Goal: Task Accomplishment & Management: Manage account settings

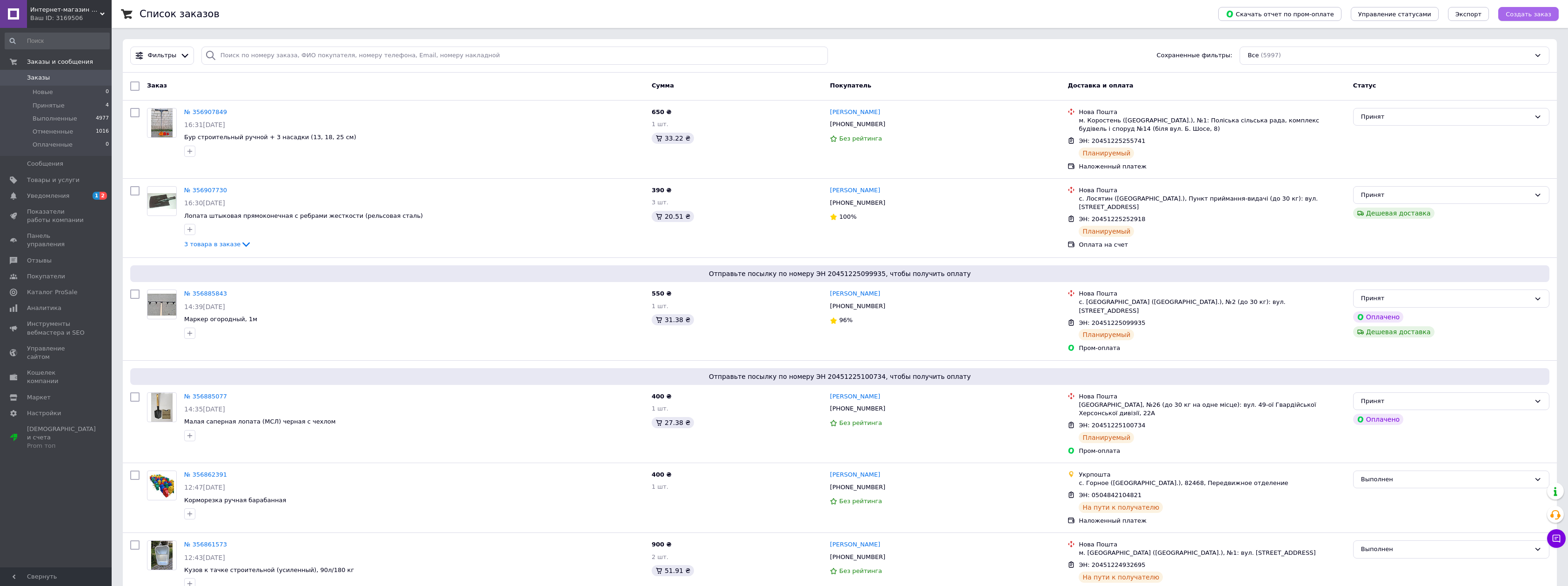
click at [1535, 14] on span "Создать заказ" at bounding box center [1528, 14] width 45 height 7
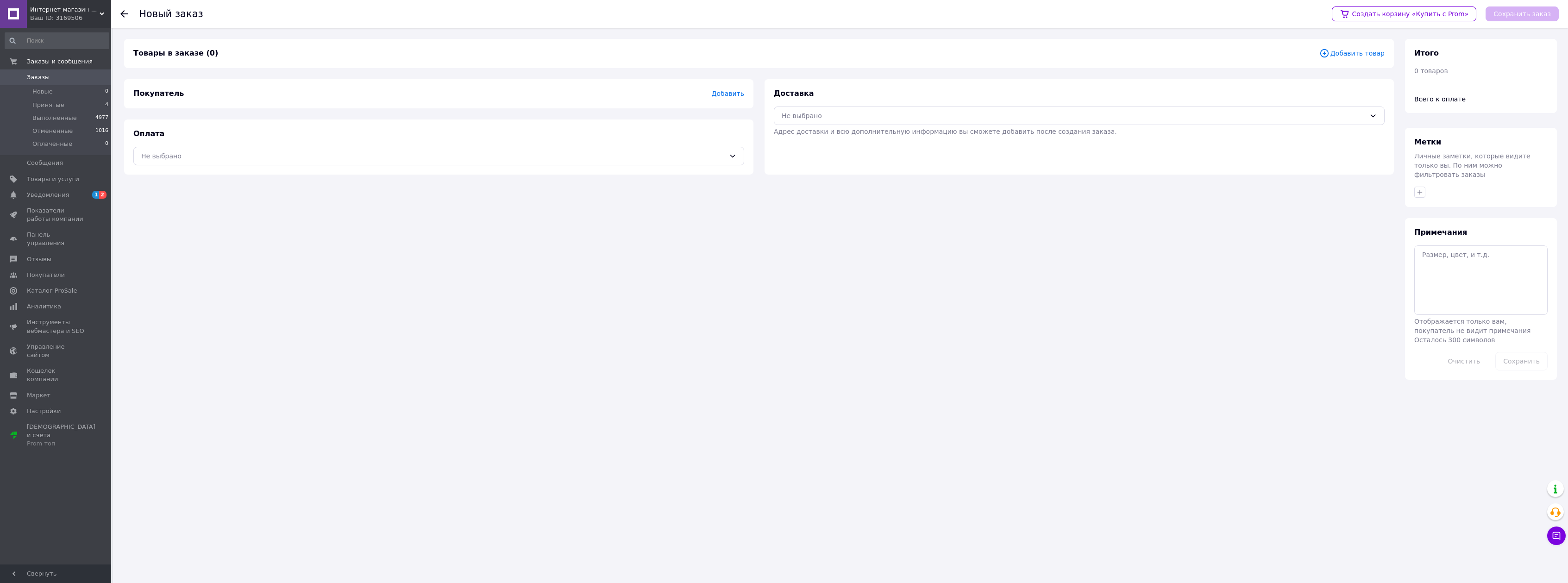
click at [724, 94] on span "Добавить" at bounding box center [728, 93] width 32 height 7
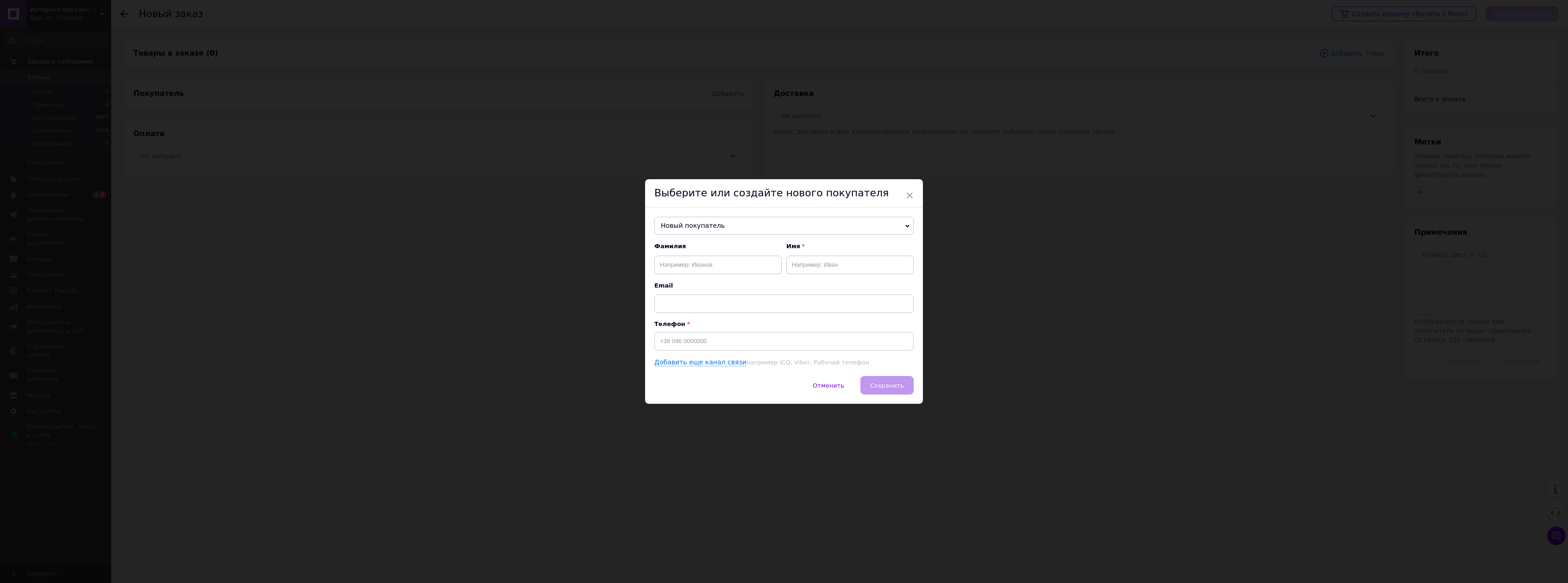
click at [693, 221] on span "Новый покупатель" at bounding box center [784, 226] width 259 height 19
click at [676, 250] on input "олійник пав" at bounding box center [784, 250] width 254 height 19
type input "Олійник пав"
click at [871, 193] on div "Выберите или создайте нового покупателя" at bounding box center [784, 193] width 278 height 28
click at [693, 263] on input "text" at bounding box center [718, 265] width 127 height 19
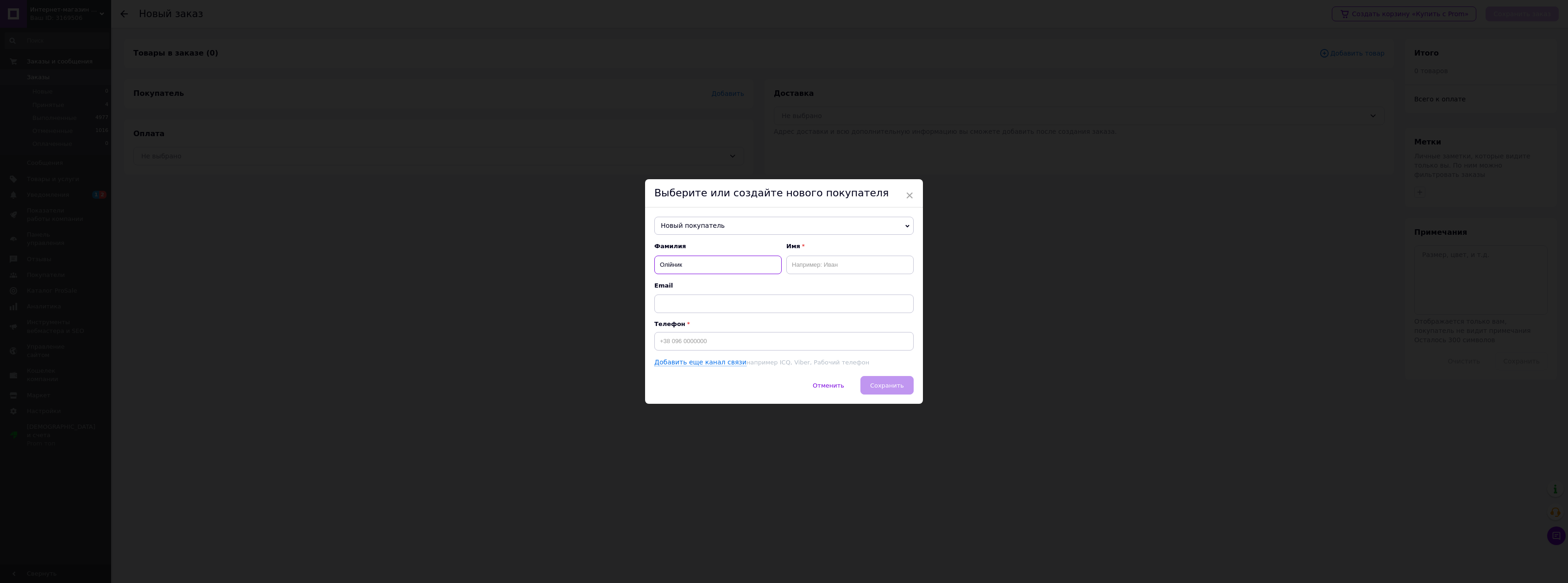
type input "Олійник"
click at [827, 262] on input "text" at bounding box center [850, 265] width 127 height 19
type input "[PERSON_NAME]"
click at [669, 341] on input at bounding box center [784, 341] width 259 height 19
type input "[PHONE_NUMBER]"
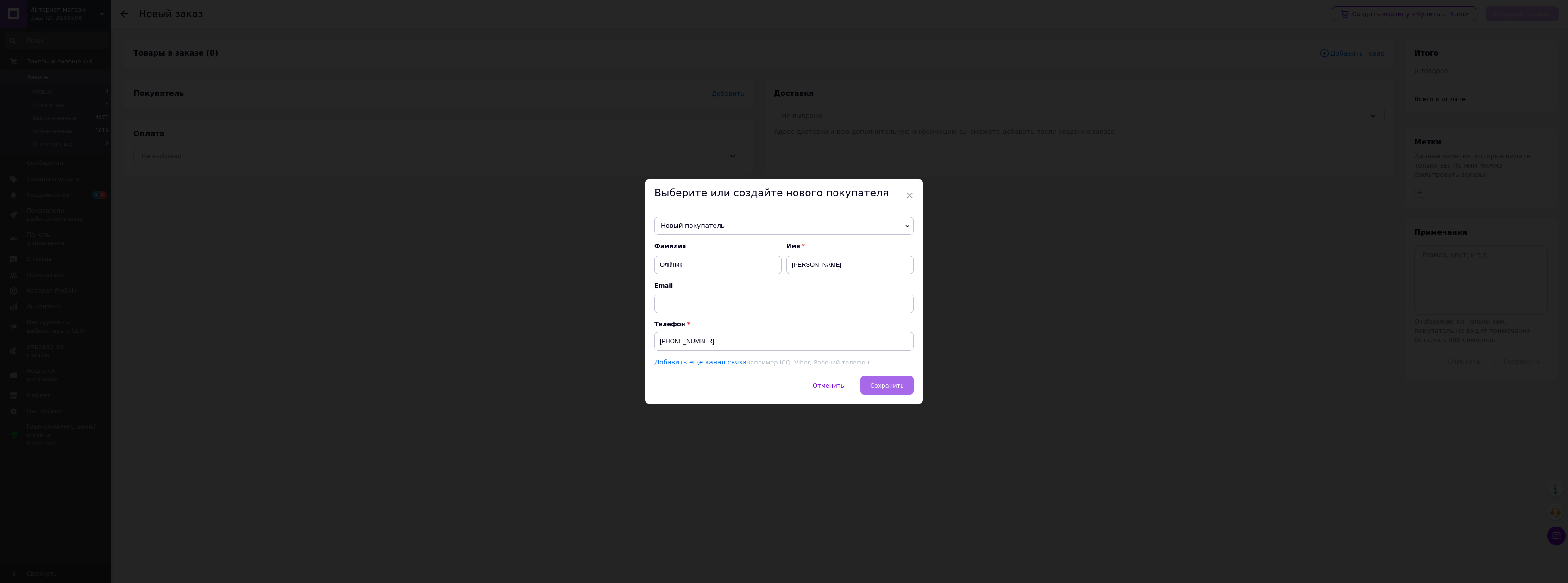
click at [898, 387] on span "Сохранить" at bounding box center [887, 385] width 34 height 7
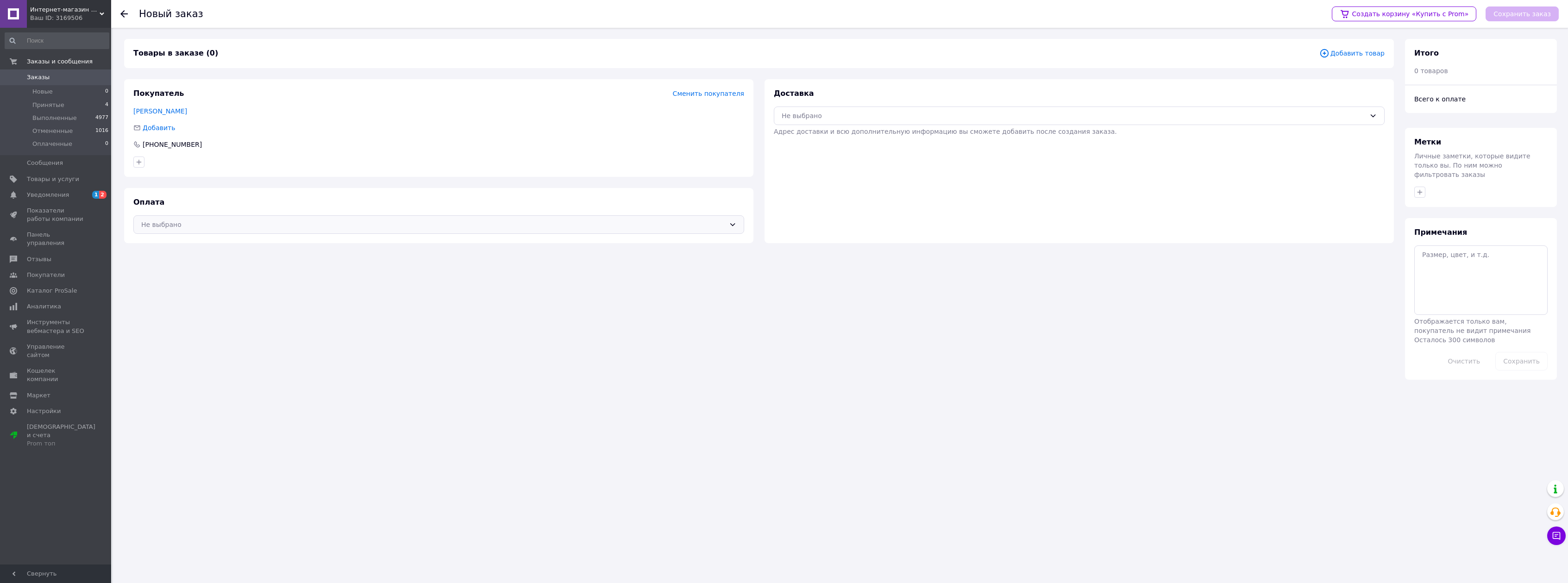
click at [730, 221] on icon at bounding box center [732, 224] width 7 height 7
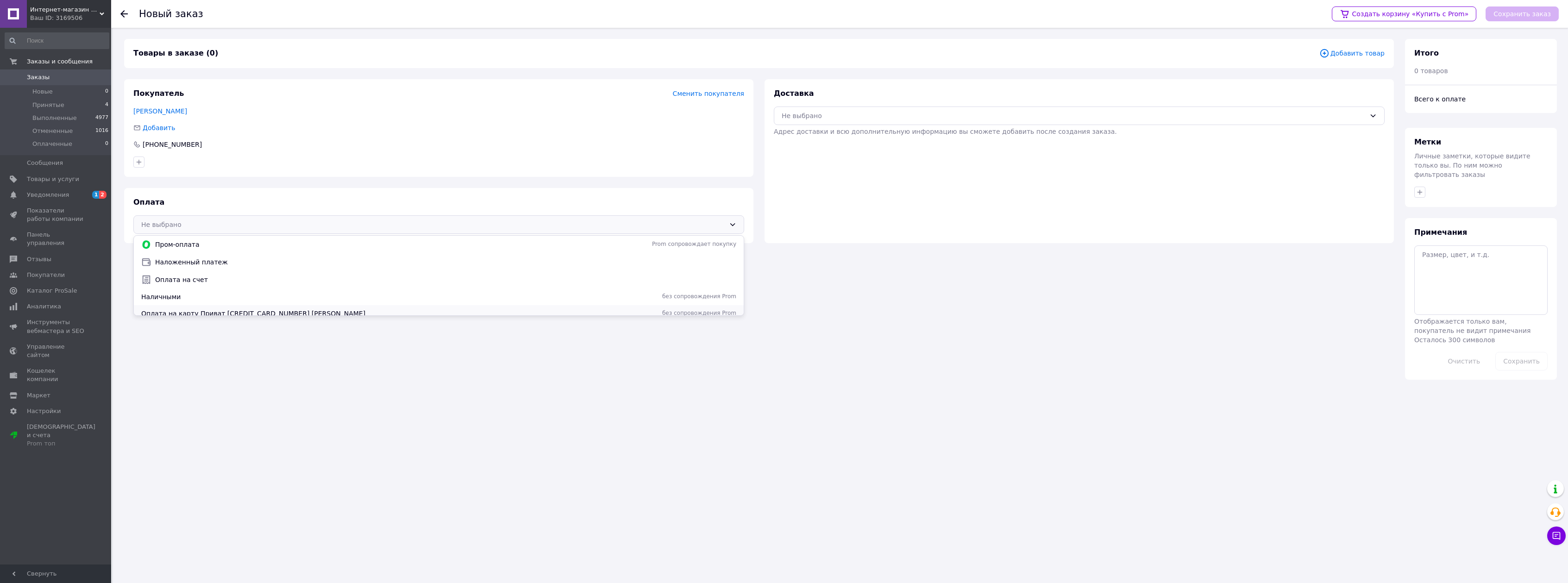
click at [310, 310] on span "Оплата на карту Приват [CREDIT_CARD_NUMBER] [PERSON_NAME]" at bounding box center [319, 314] width 355 height 9
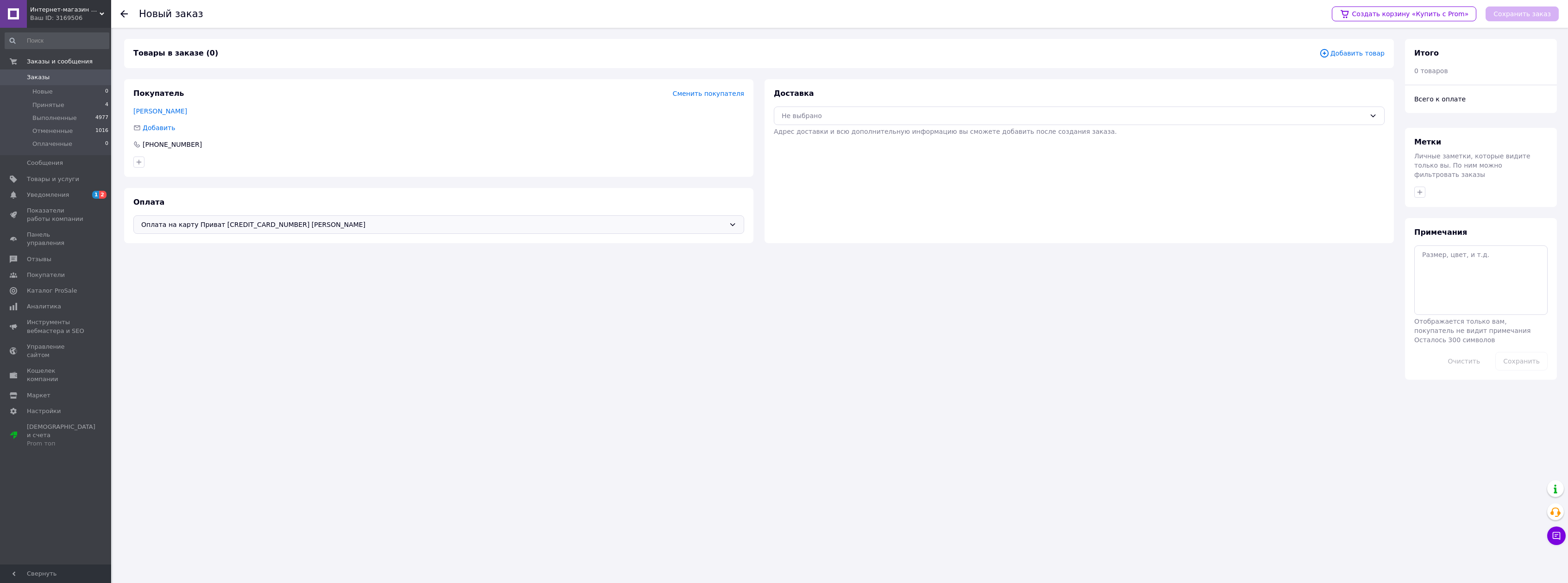
click at [1351, 53] on span "Добавить товар" at bounding box center [1352, 53] width 65 height 10
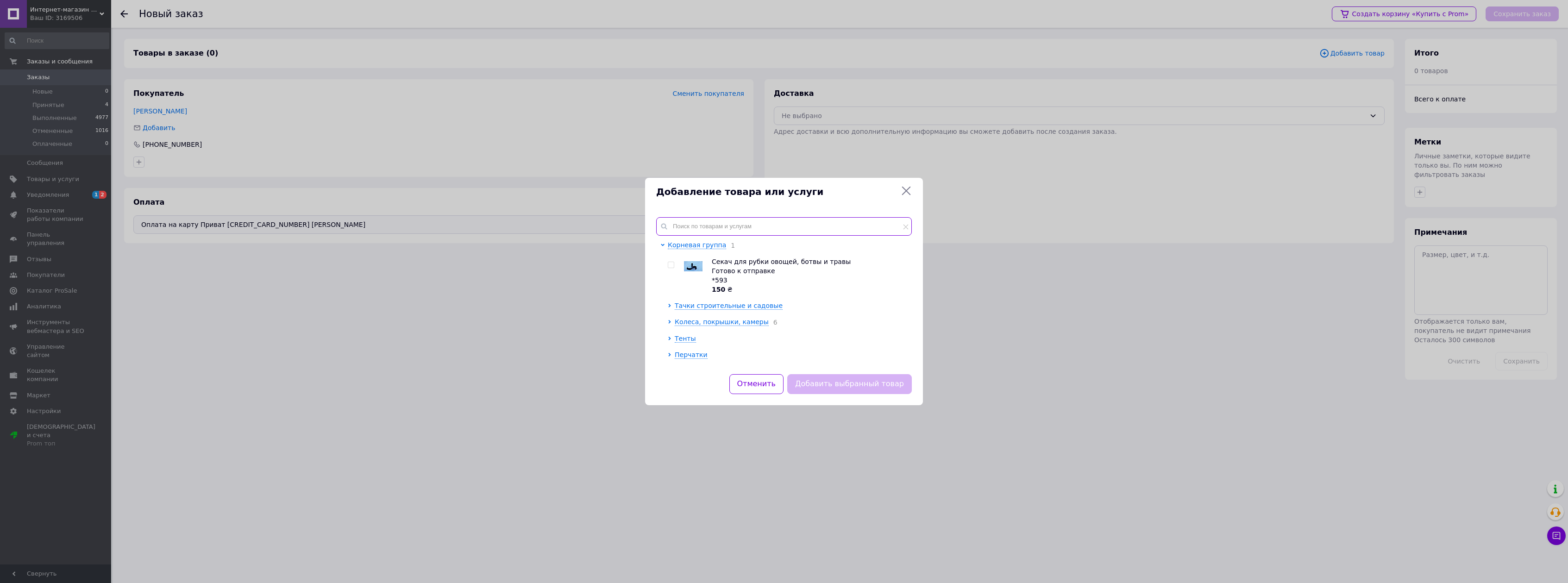
click at [724, 217] on input "text" at bounding box center [784, 227] width 256 height 19
type input "шнур"
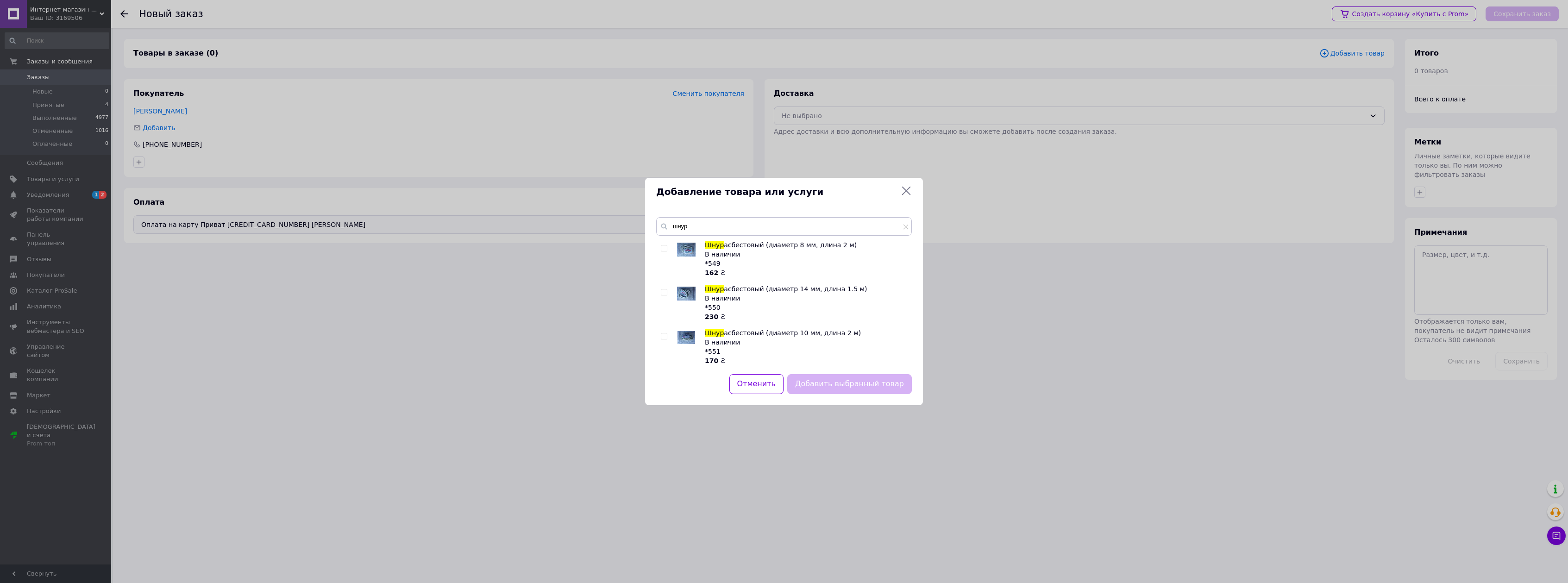
click at [664, 335] on input "checkbox" at bounding box center [664, 336] width 6 height 6
checkbox input "true"
click at [848, 394] on div "Добавить выбранный товар" at bounding box center [850, 384] width 129 height 24
click at [848, 384] on button "Добавить выбранный товар" at bounding box center [849, 384] width 125 height 20
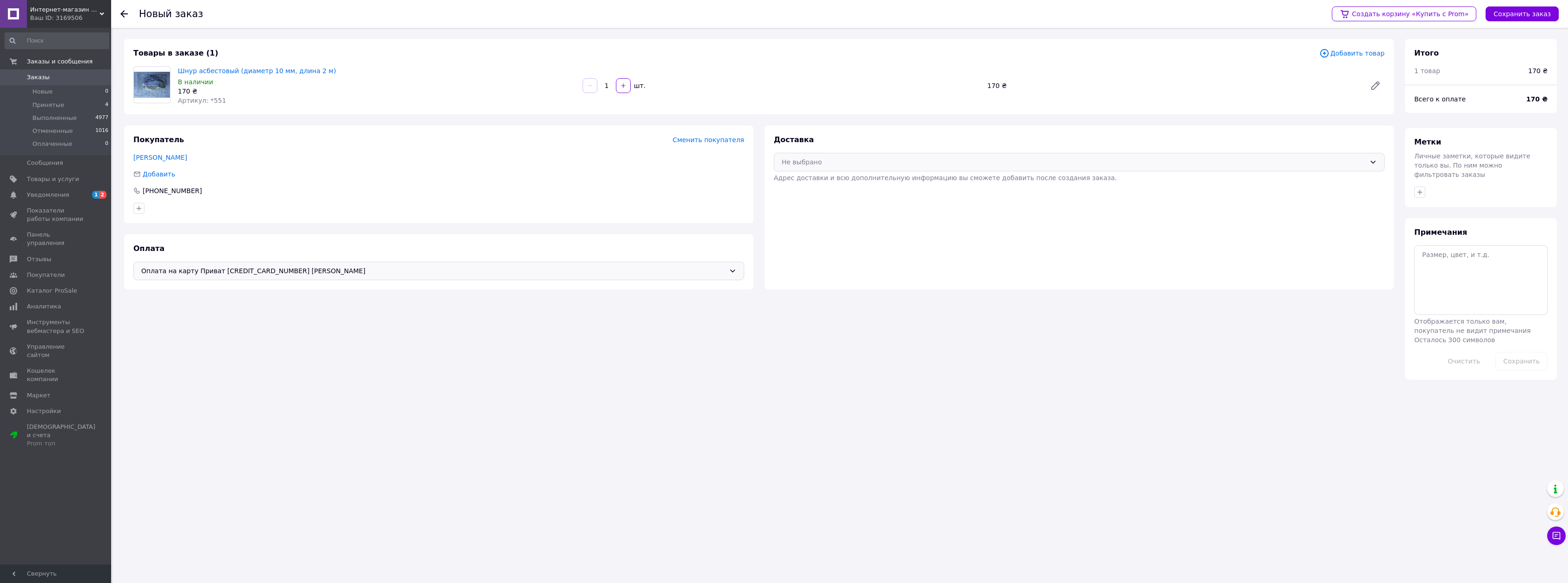
click at [1370, 162] on icon at bounding box center [1373, 162] width 7 height 7
click at [830, 200] on span "Нова Пошта (платная)" at bounding box center [1086, 200] width 581 height 9
click at [1523, 13] on button "Сохранить заказ" at bounding box center [1522, 14] width 73 height 15
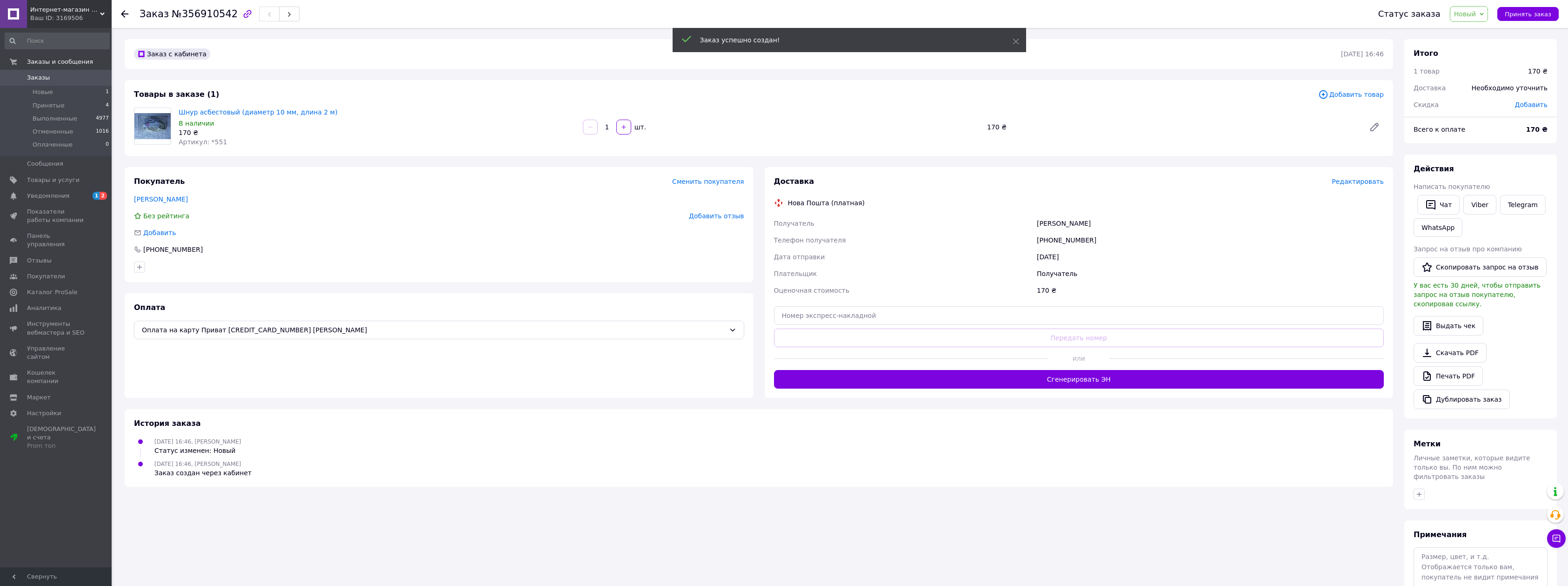
click at [1367, 181] on span "Редактировать" at bounding box center [1357, 181] width 52 height 7
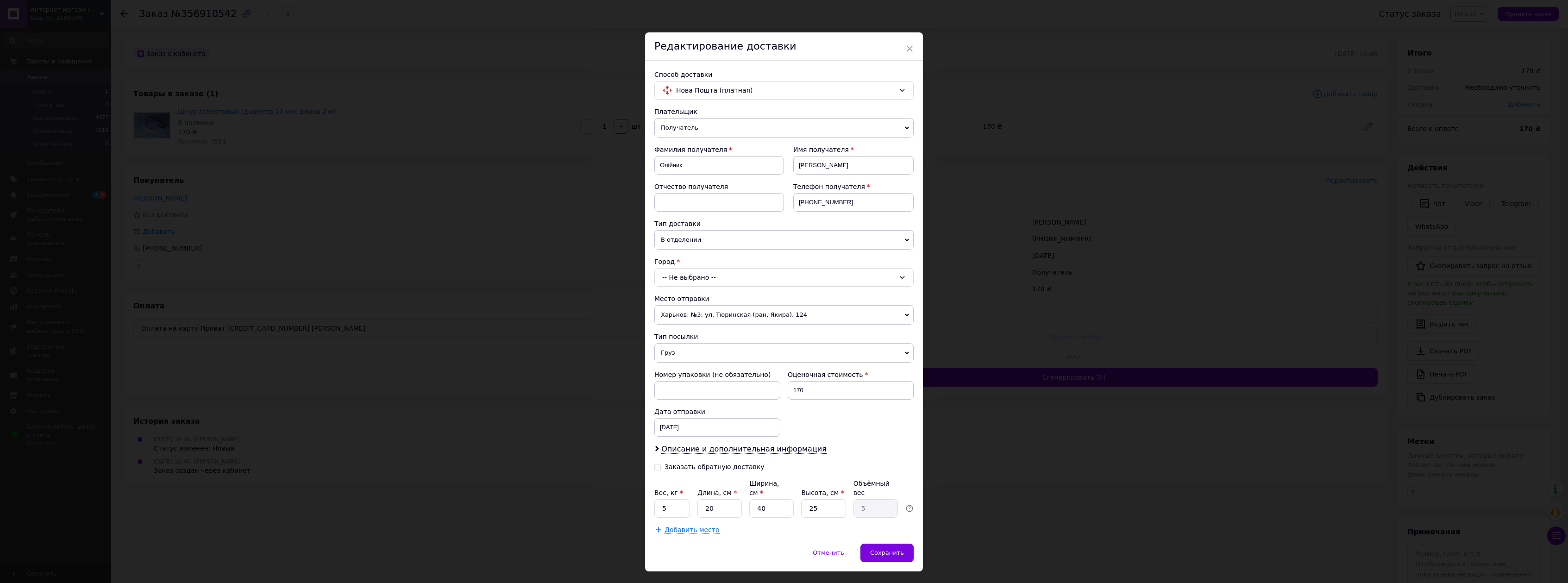
click at [906, 238] on icon at bounding box center [907, 240] width 4 height 4
click at [697, 267] on li "В почтомате" at bounding box center [784, 271] width 259 height 14
click at [811, 282] on div "-- Не выбрано --" at bounding box center [784, 277] width 259 height 19
type input "хар"
click at [687, 316] on li "Хар ьков" at bounding box center [784, 316] width 259 height 15
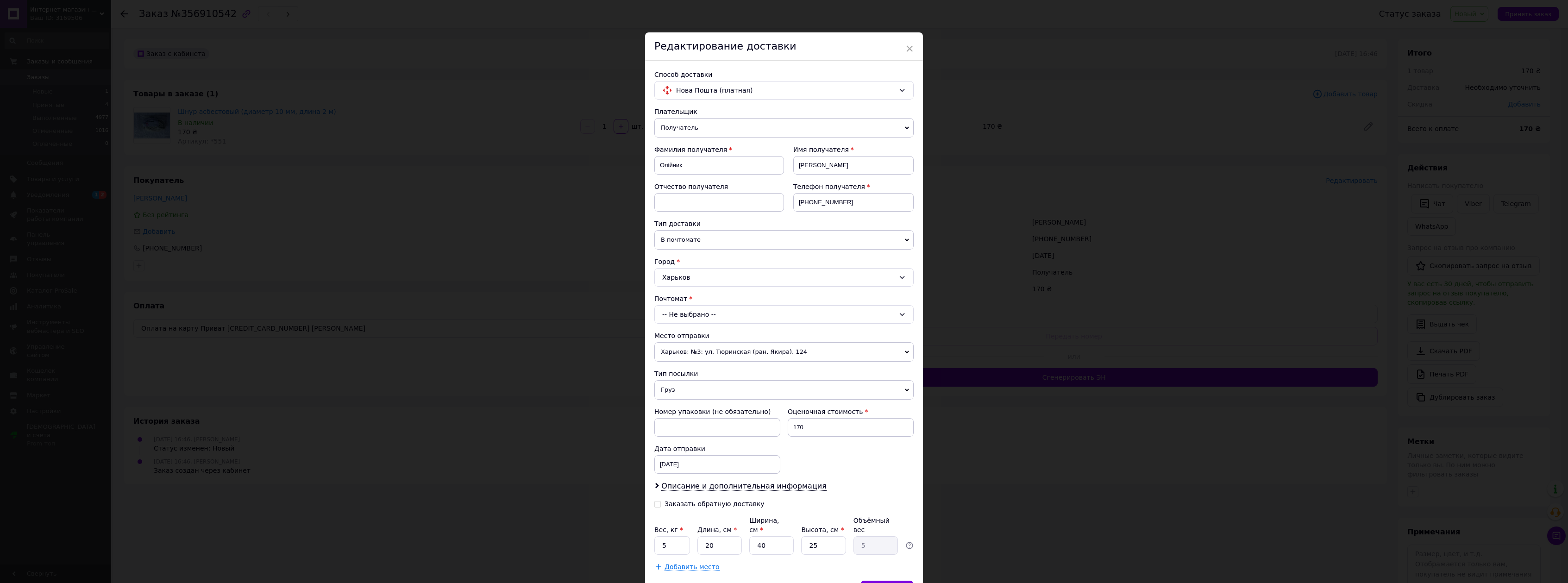
click at [785, 315] on div "-- Не выбрано --" at bounding box center [784, 314] width 259 height 19
type input "32507"
click at [777, 353] on li "Почтомат № 32507 : [STREET_ADDRESS][PERSON_NAME] (Магазин БудМен)" at bounding box center [784, 359] width 259 height 25
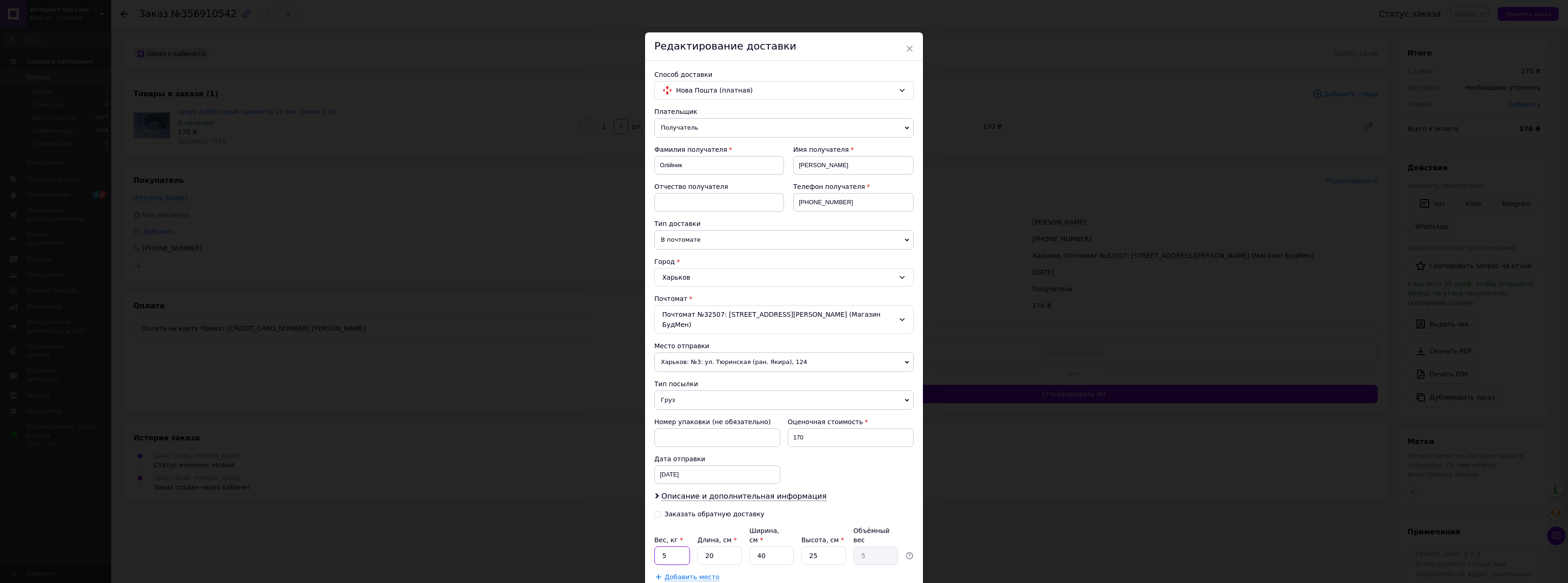
drag, startPoint x: 675, startPoint y: 535, endPoint x: 656, endPoint y: 537, distance: 19.1
click at [656, 547] on input "5" at bounding box center [672, 556] width 36 height 19
click at [673, 547] on input "5" at bounding box center [672, 556] width 36 height 19
click at [858, 471] on div "Номер упаковки (не обязательно) Оценочная стоимость 170 Дата отправки [DATE] < …" at bounding box center [784, 450] width 267 height 74
drag, startPoint x: 669, startPoint y: 538, endPoint x: 653, endPoint y: 538, distance: 16.0
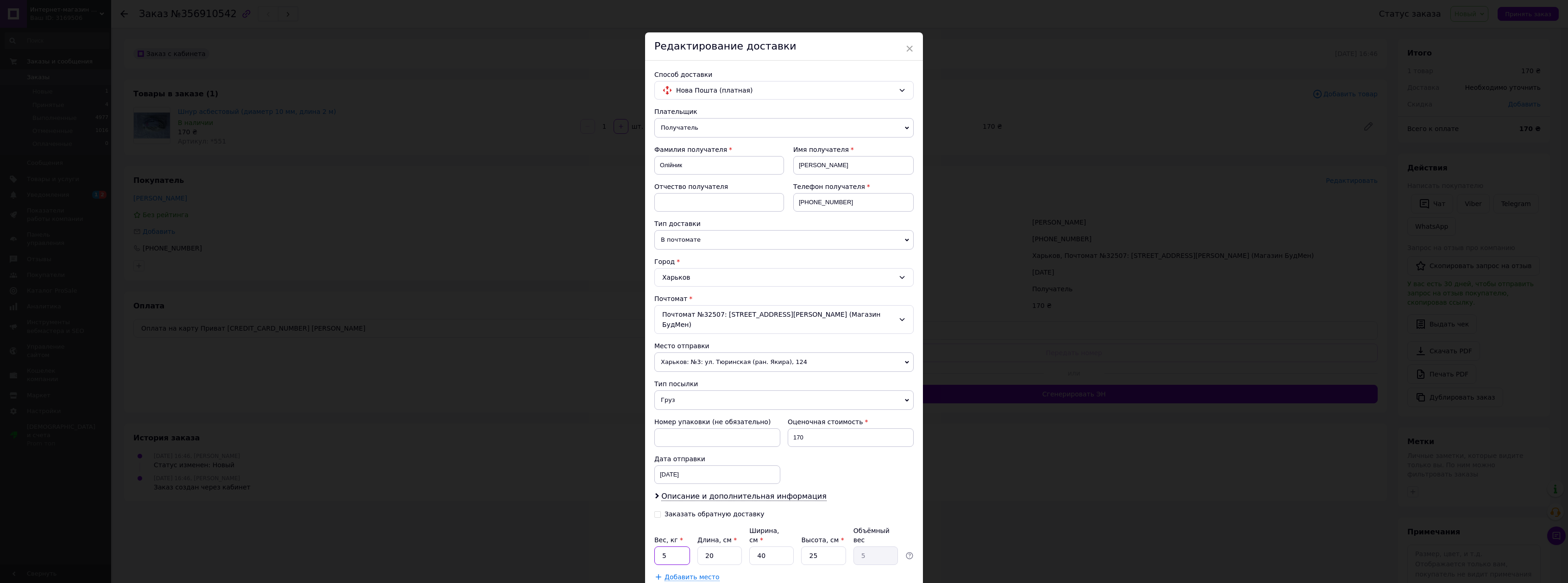
click at [654, 547] on input "5" at bounding box center [672, 556] width 36 height 19
type input "0.4"
drag, startPoint x: 765, startPoint y: 537, endPoint x: 756, endPoint y: 537, distance: 9.0
click at [756, 547] on input "40" at bounding box center [772, 556] width 44 height 19
type input "2"
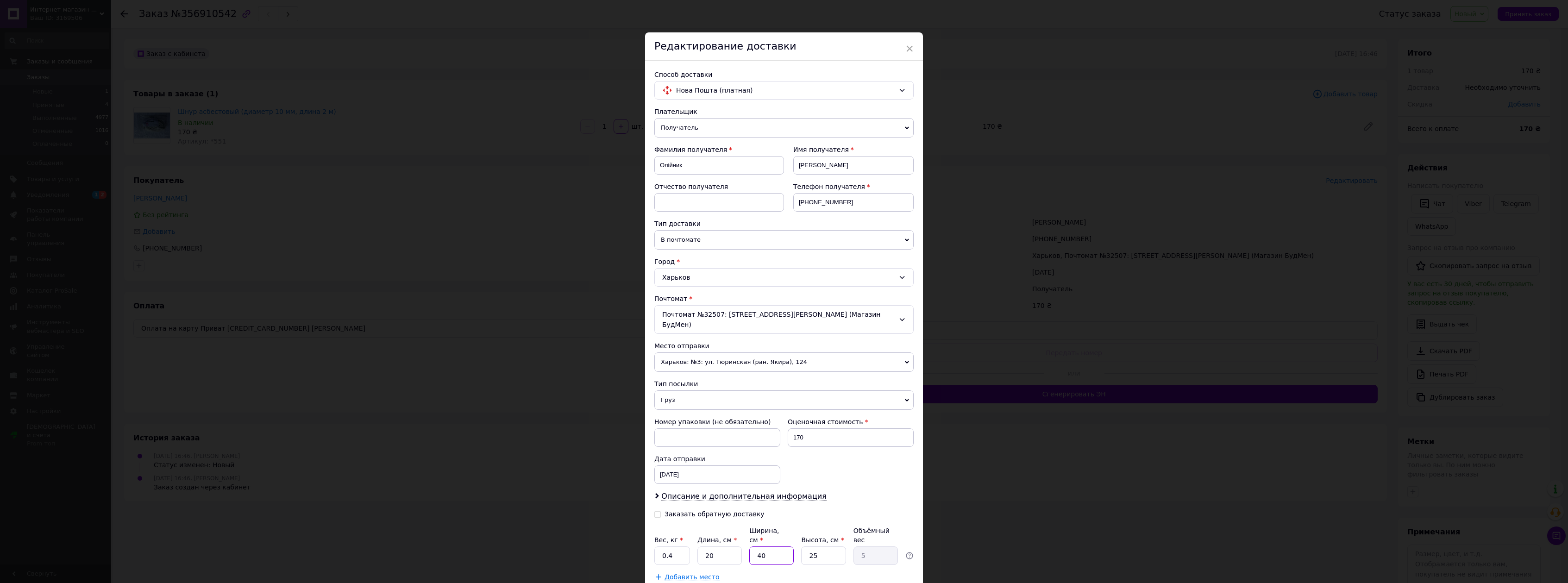
type input "0.25"
type input "20"
type input "2.5"
type input "20"
drag, startPoint x: 821, startPoint y: 539, endPoint x: 798, endPoint y: 539, distance: 23.0
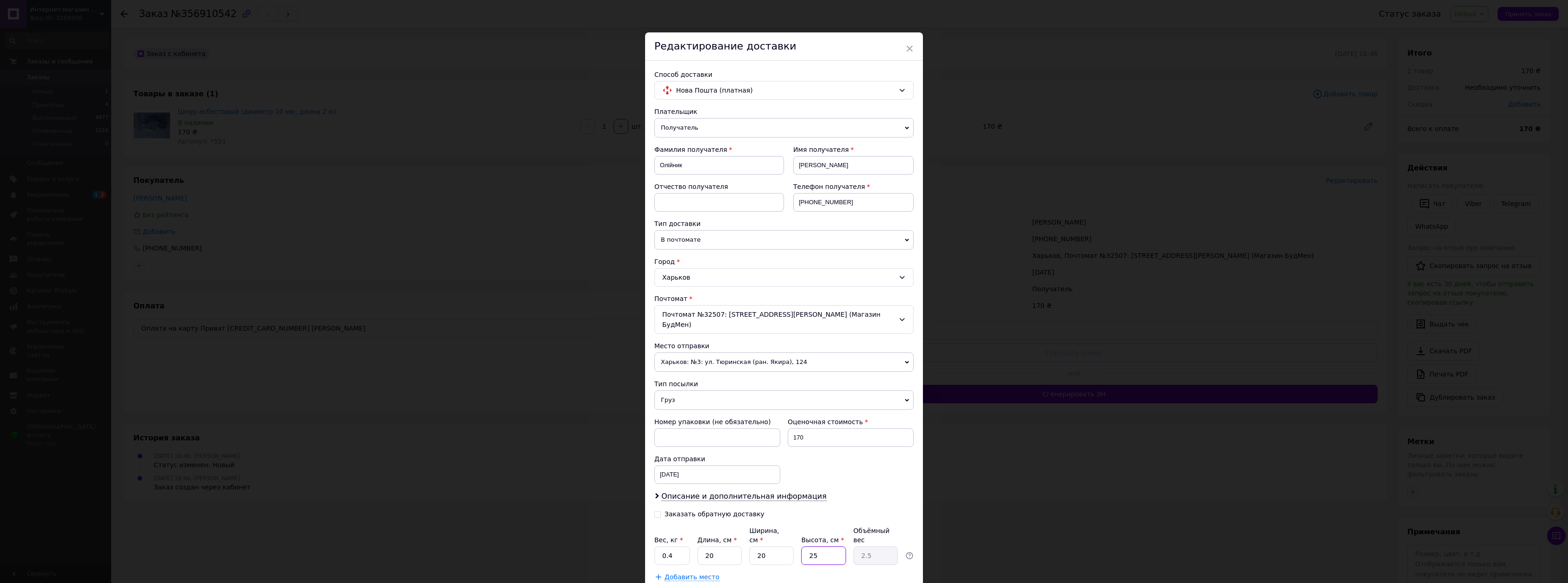
click at [798, 539] on div "Вес, кг * 0.4 Длина, см * 20 Ширина, см * 20 Высота, см * 25 Объёмный вес 2.5" at bounding box center [784, 545] width 259 height 39
type input "2"
type input "0.2"
type input "20"
type input "2"
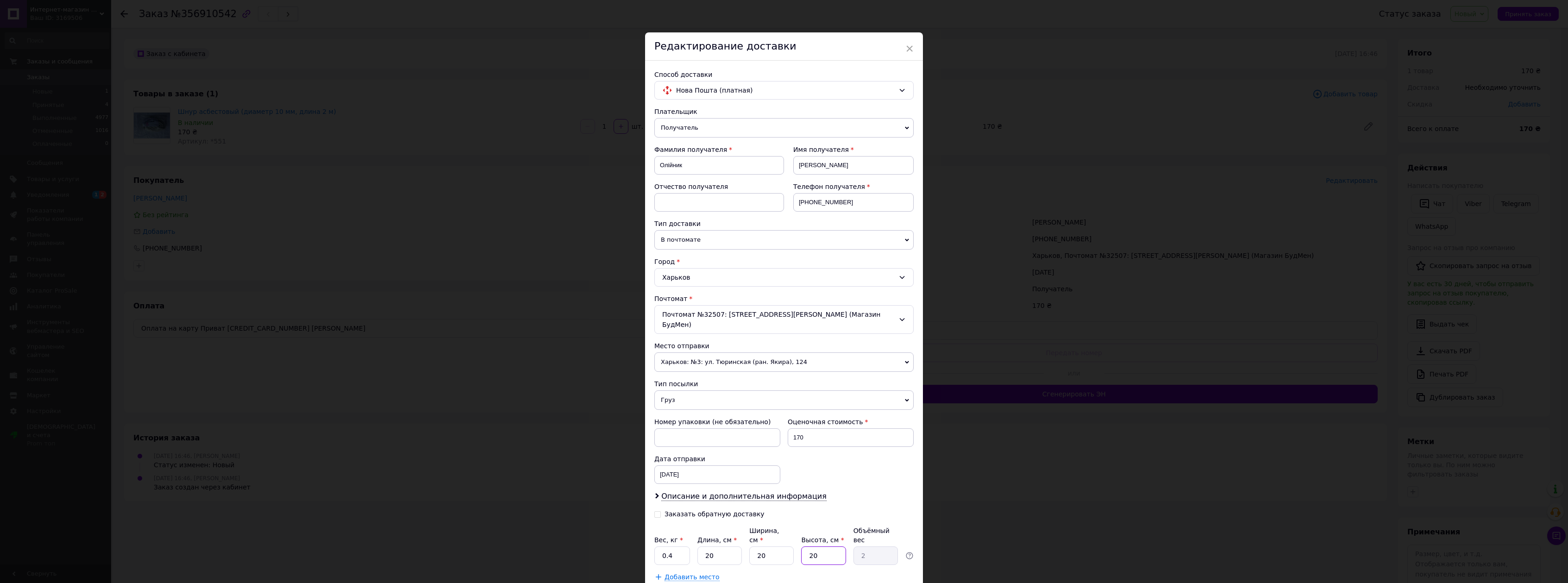
type input "20"
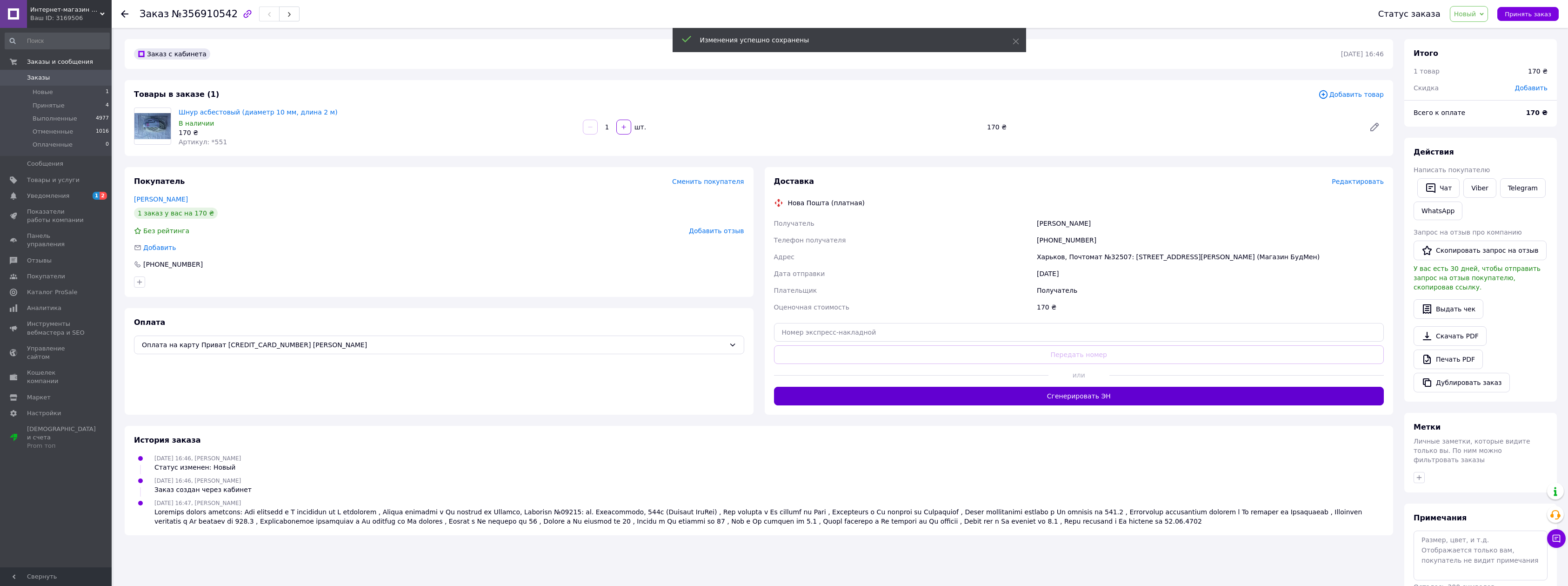
click at [1102, 398] on button "Сгенерировать ЭН" at bounding box center [1079, 397] width 610 height 19
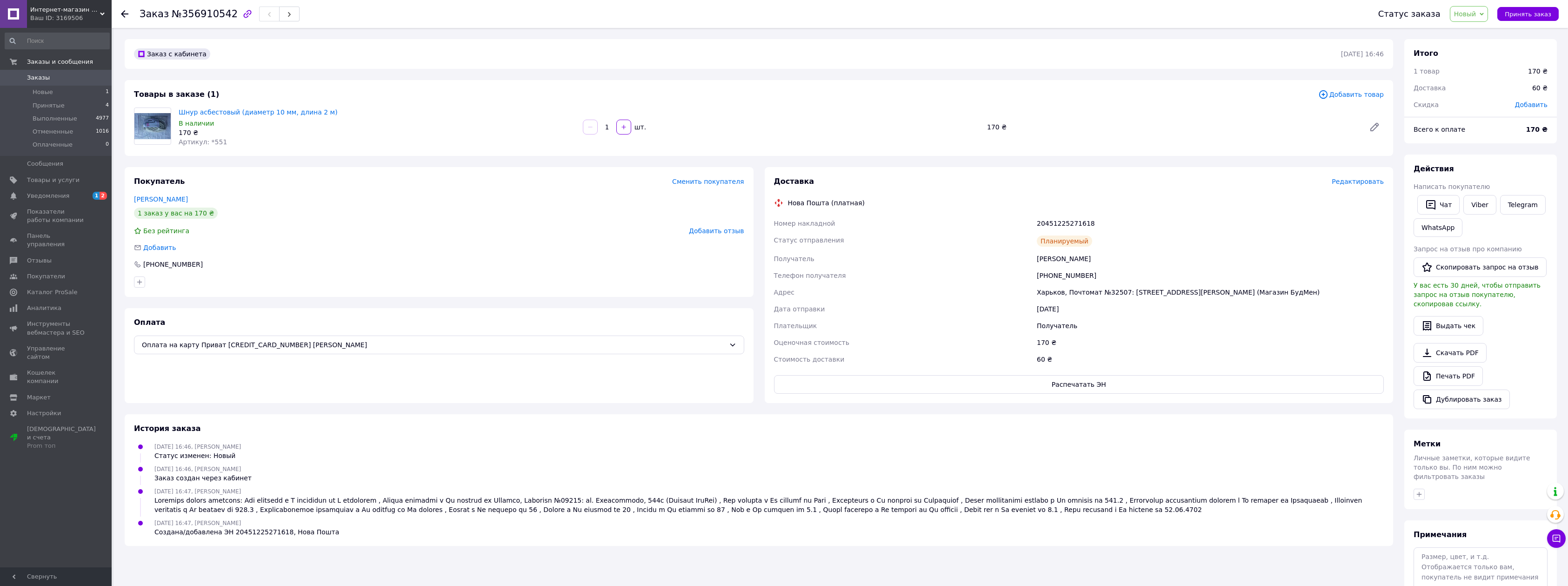
click at [124, 12] on use at bounding box center [124, 14] width 7 height 7
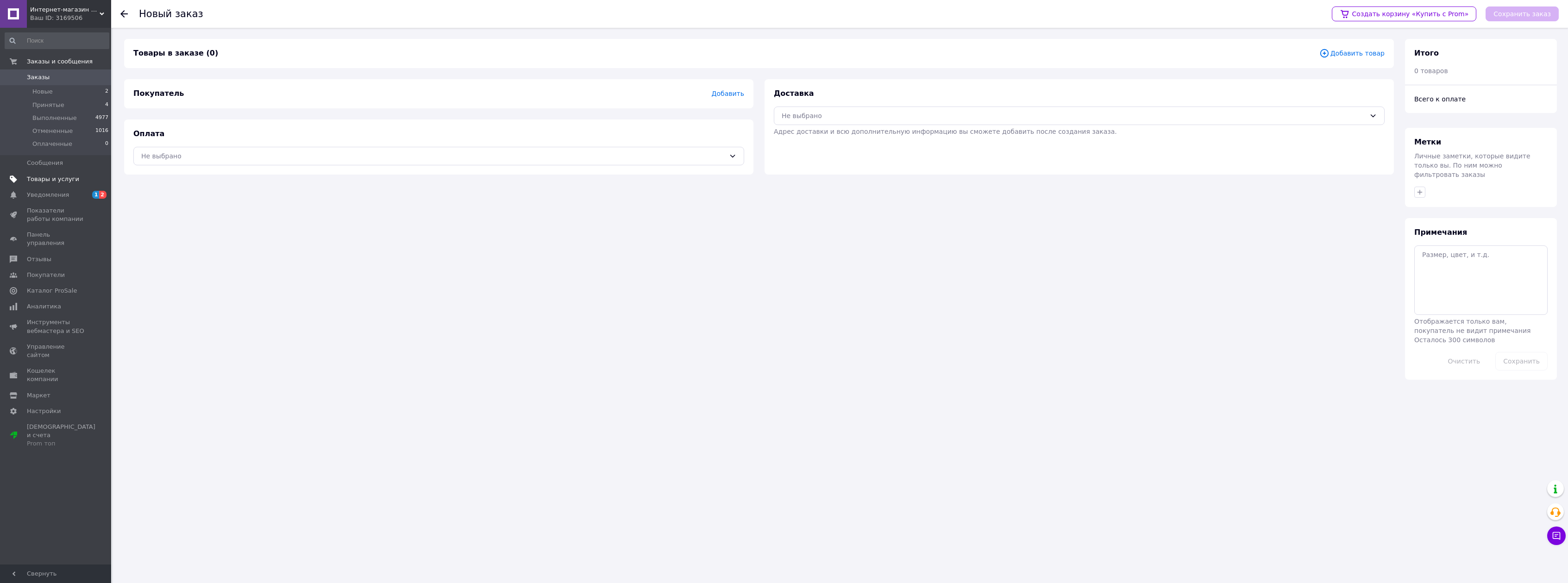
click at [57, 180] on span "Товары и услуги" at bounding box center [53, 179] width 53 height 8
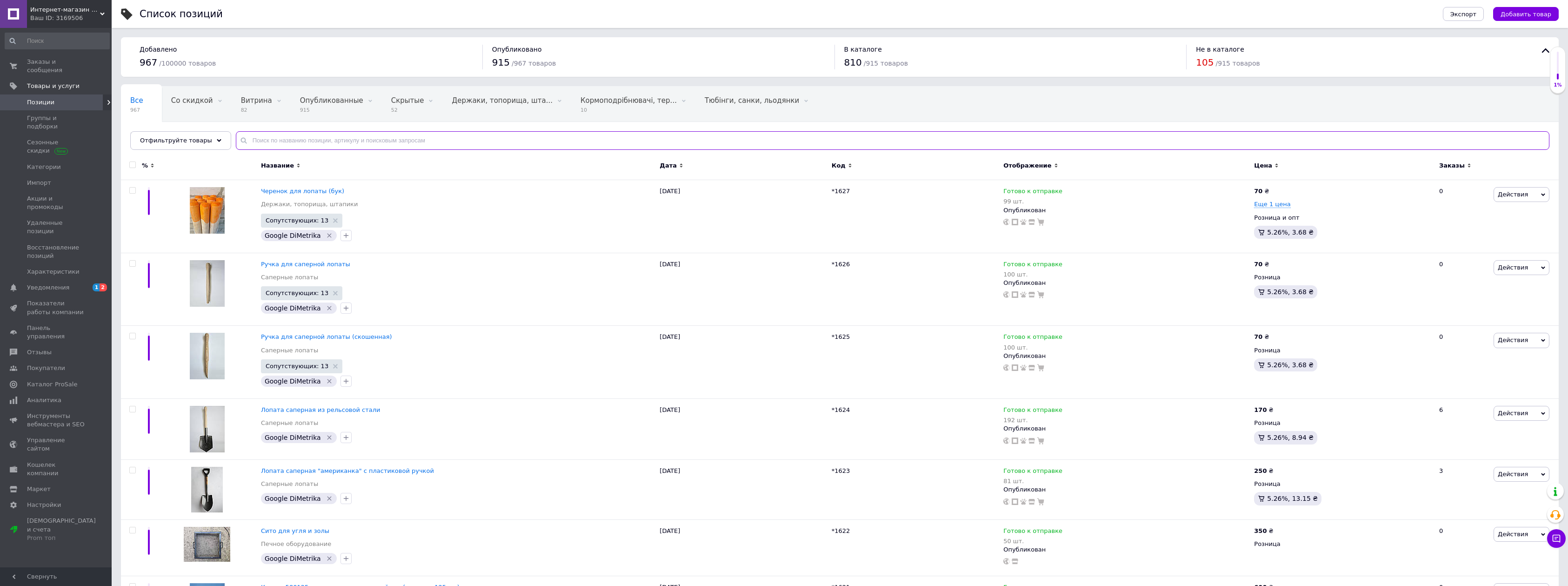
click at [279, 140] on input "text" at bounding box center [893, 141] width 1313 height 19
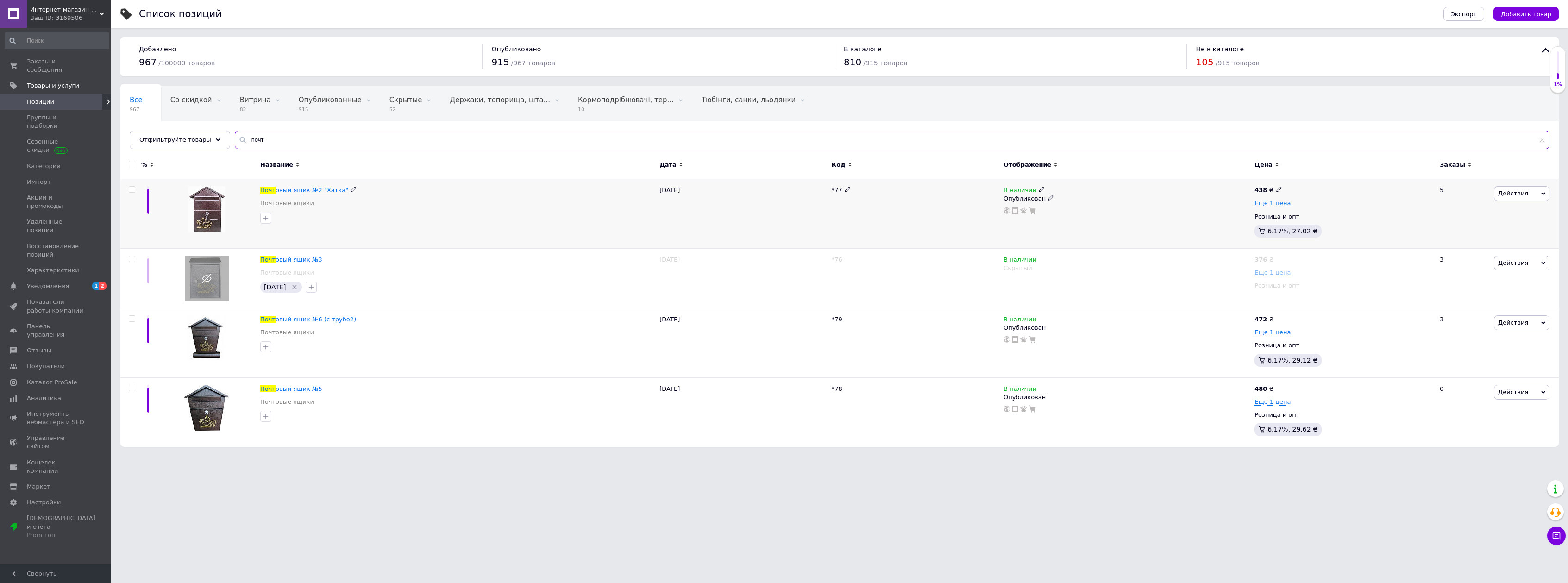
type input "почт"
click at [314, 188] on span "овый ящик №2 "Хатка"" at bounding box center [312, 190] width 73 height 7
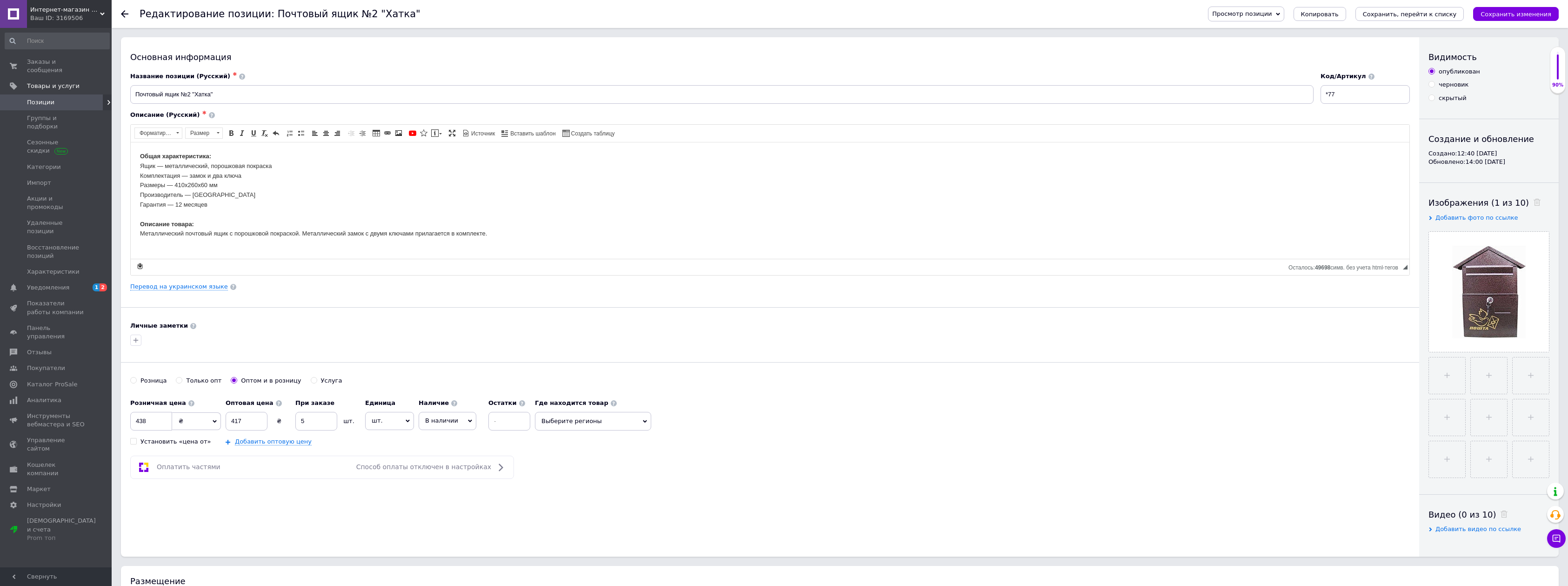
click at [123, 13] on use at bounding box center [124, 14] width 7 height 7
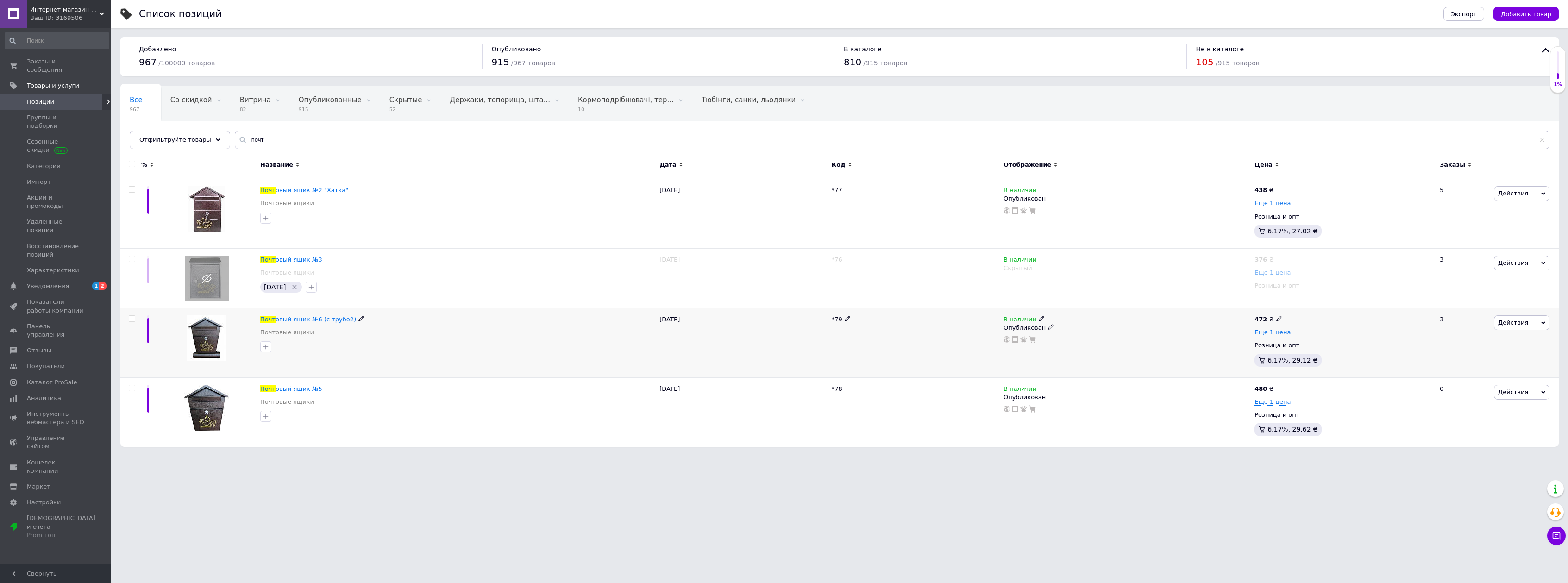
click at [313, 319] on span "овый ящик №6 (с трубой)" at bounding box center [316, 319] width 81 height 7
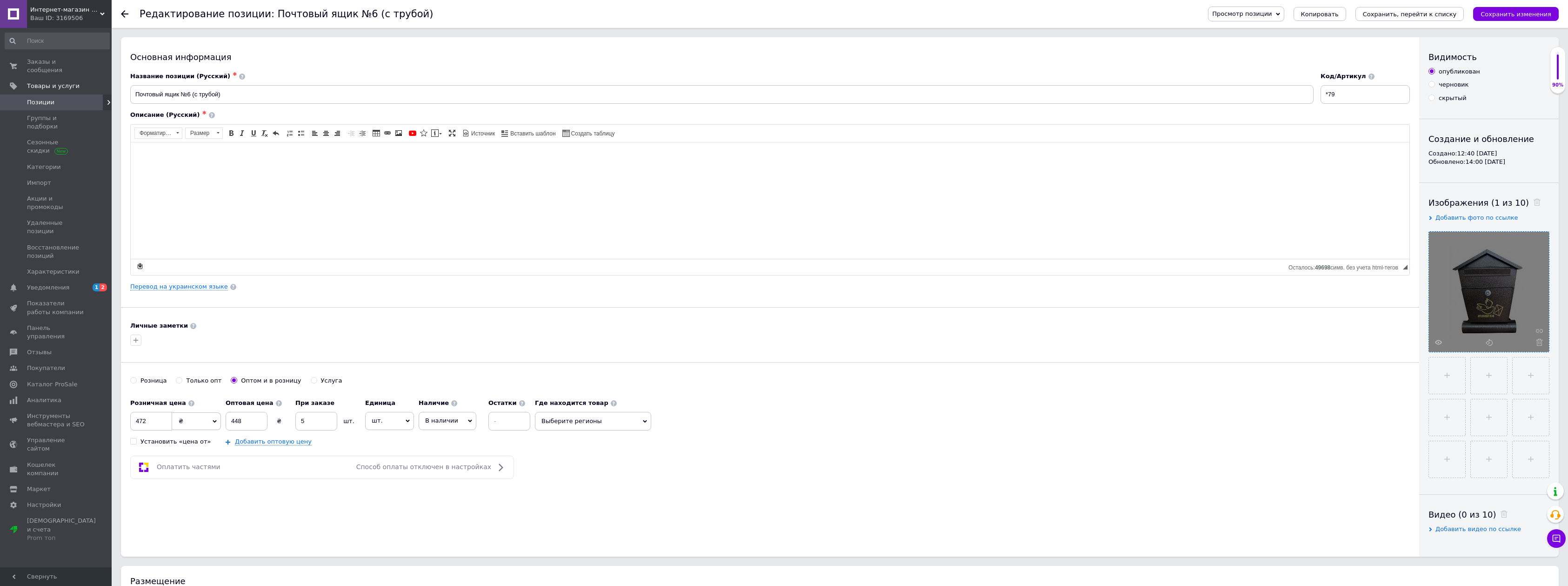
click at [1481, 288] on div at bounding box center [1488, 292] width 120 height 120
click at [1440, 342] on icon at bounding box center [1438, 342] width 7 height 7
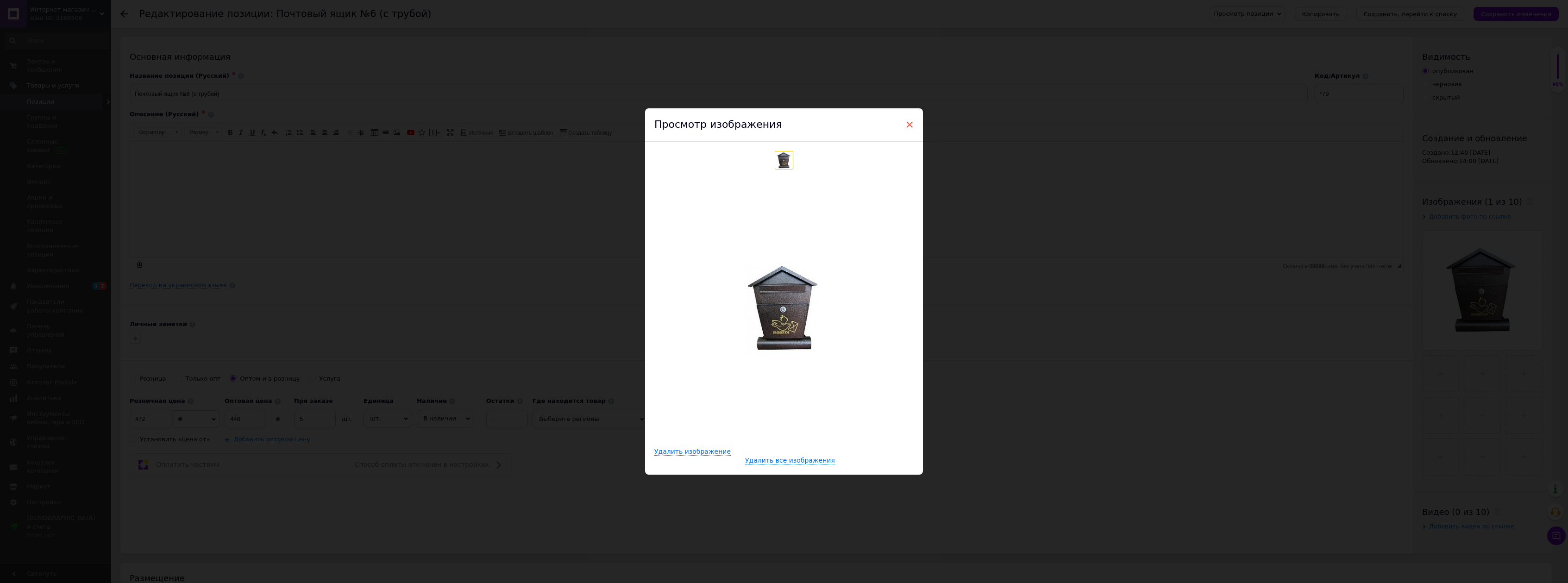
click at [909, 124] on span "×" at bounding box center [910, 124] width 8 height 15
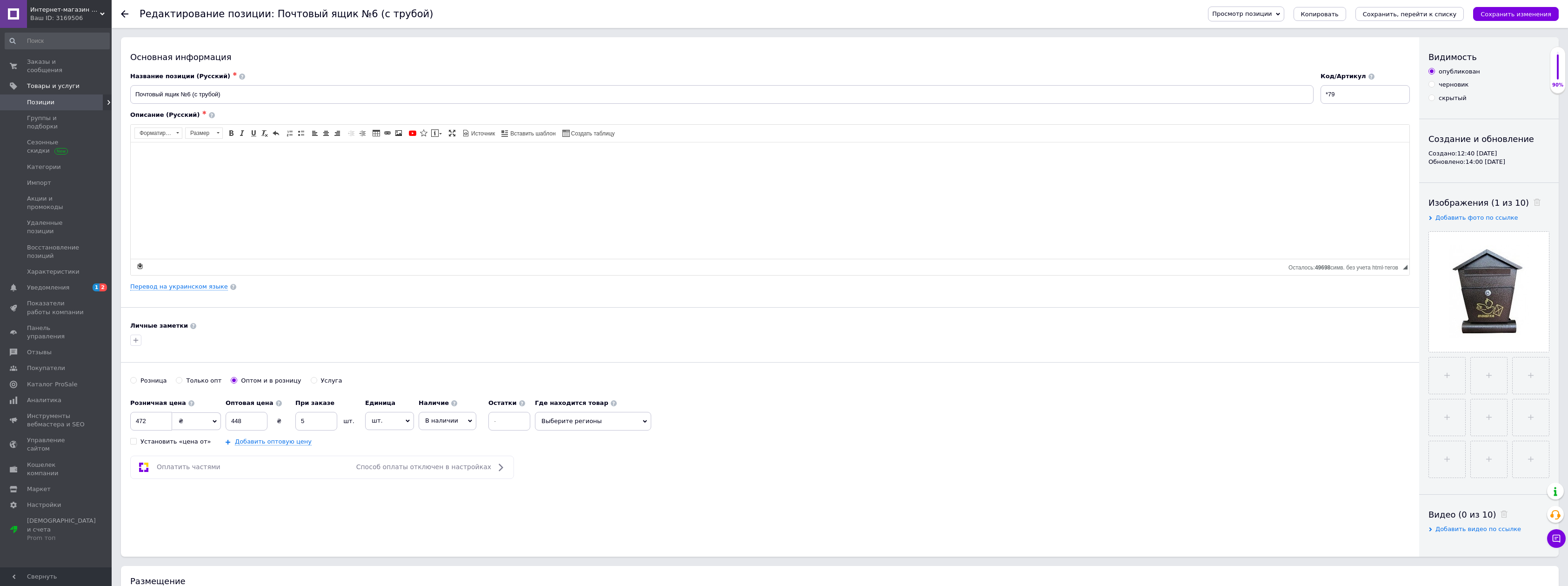
click at [125, 11] on use at bounding box center [124, 14] width 7 height 7
